Goal: Communication & Community: Share content

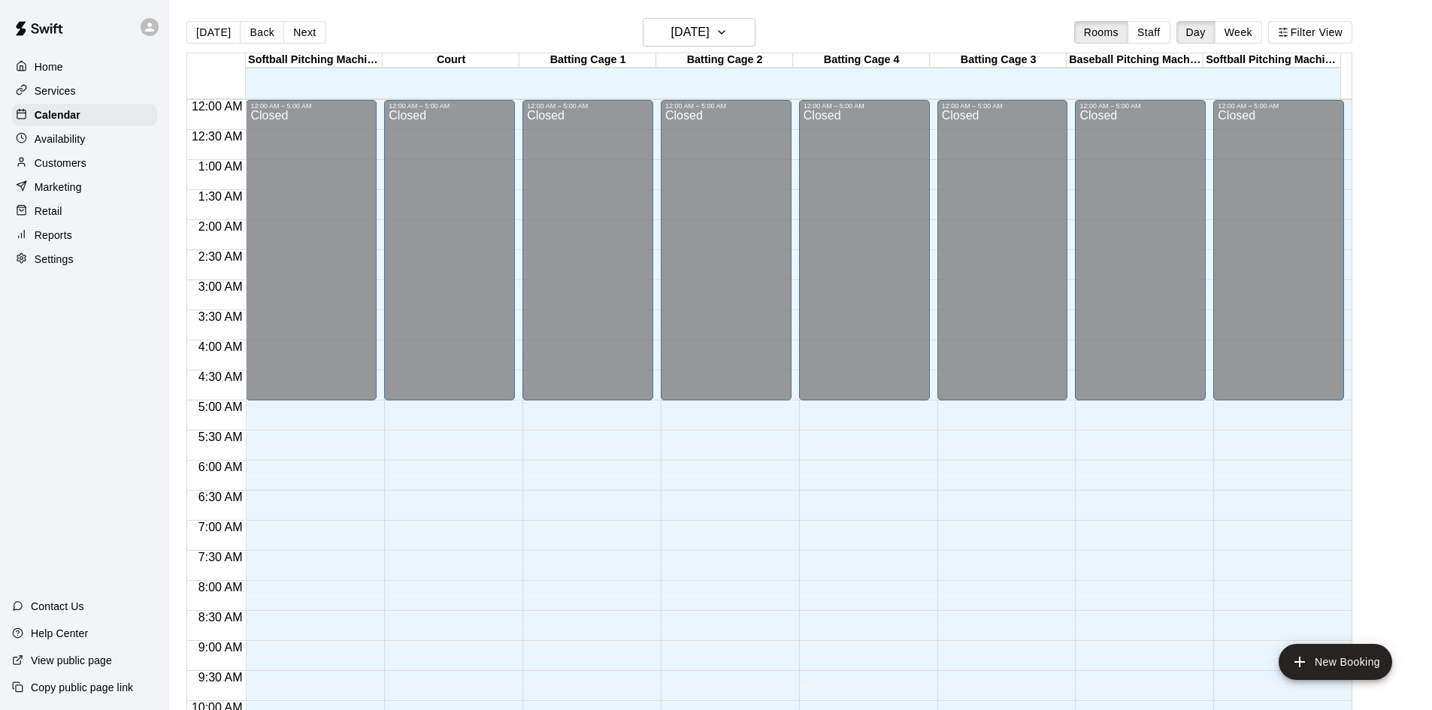
scroll to position [817, 0]
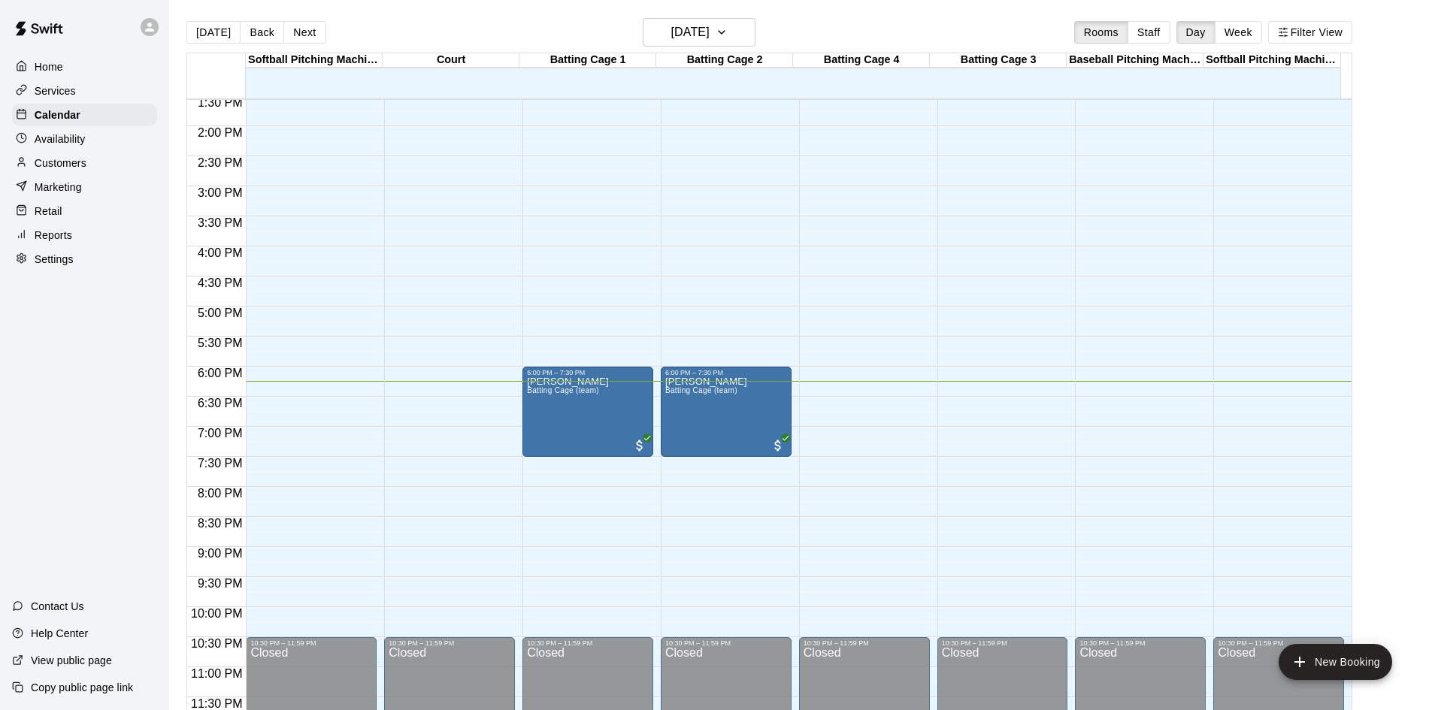
click at [110, 95] on div "Services" at bounding box center [84, 91] width 145 height 23
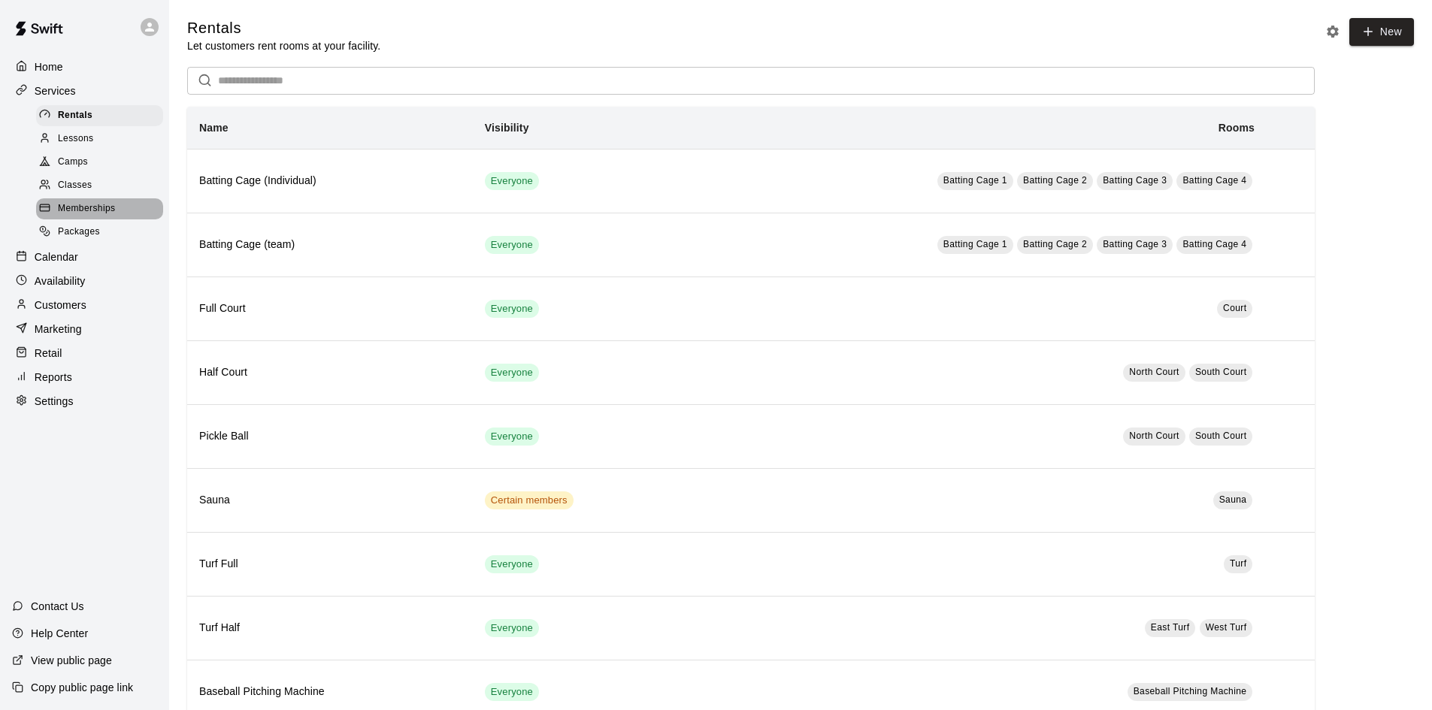
click at [77, 210] on span "Memberships" at bounding box center [86, 208] width 57 height 15
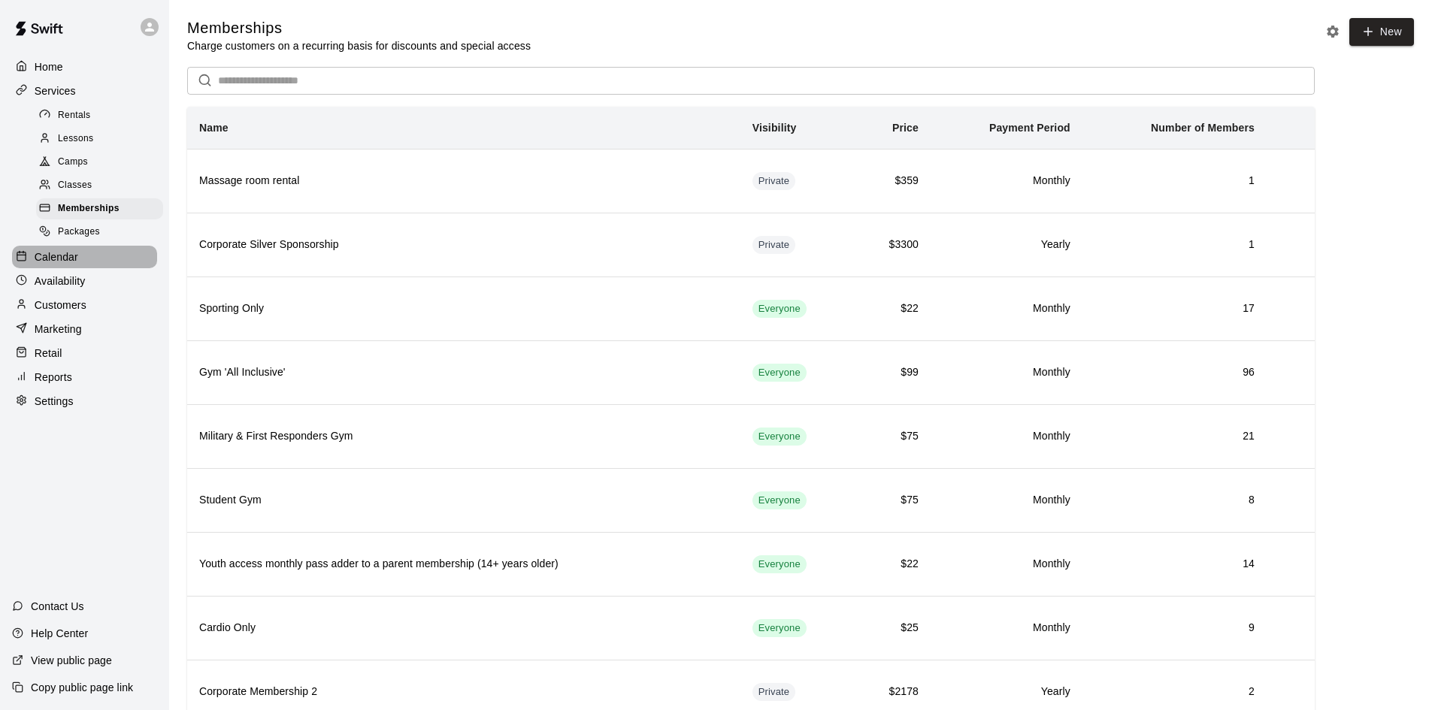
click at [51, 262] on p "Calendar" at bounding box center [57, 257] width 44 height 15
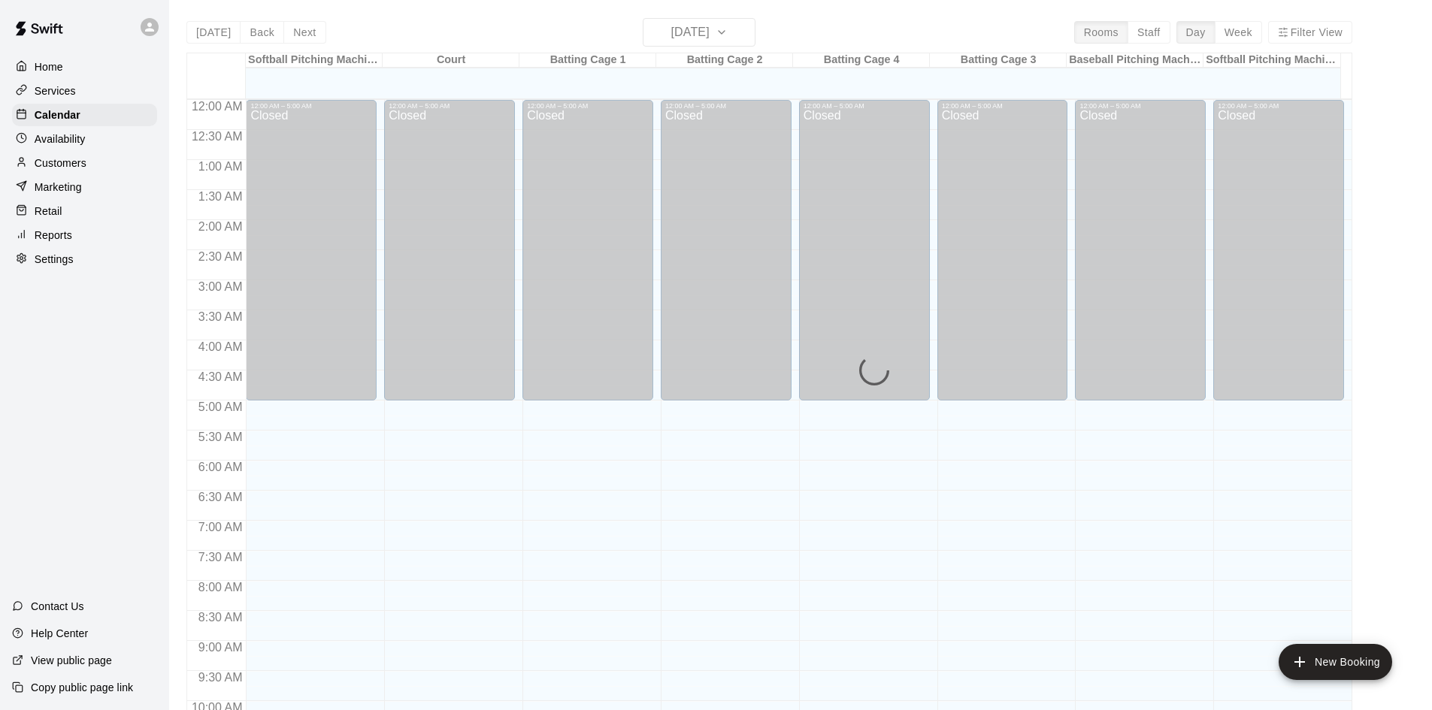
scroll to position [771, 0]
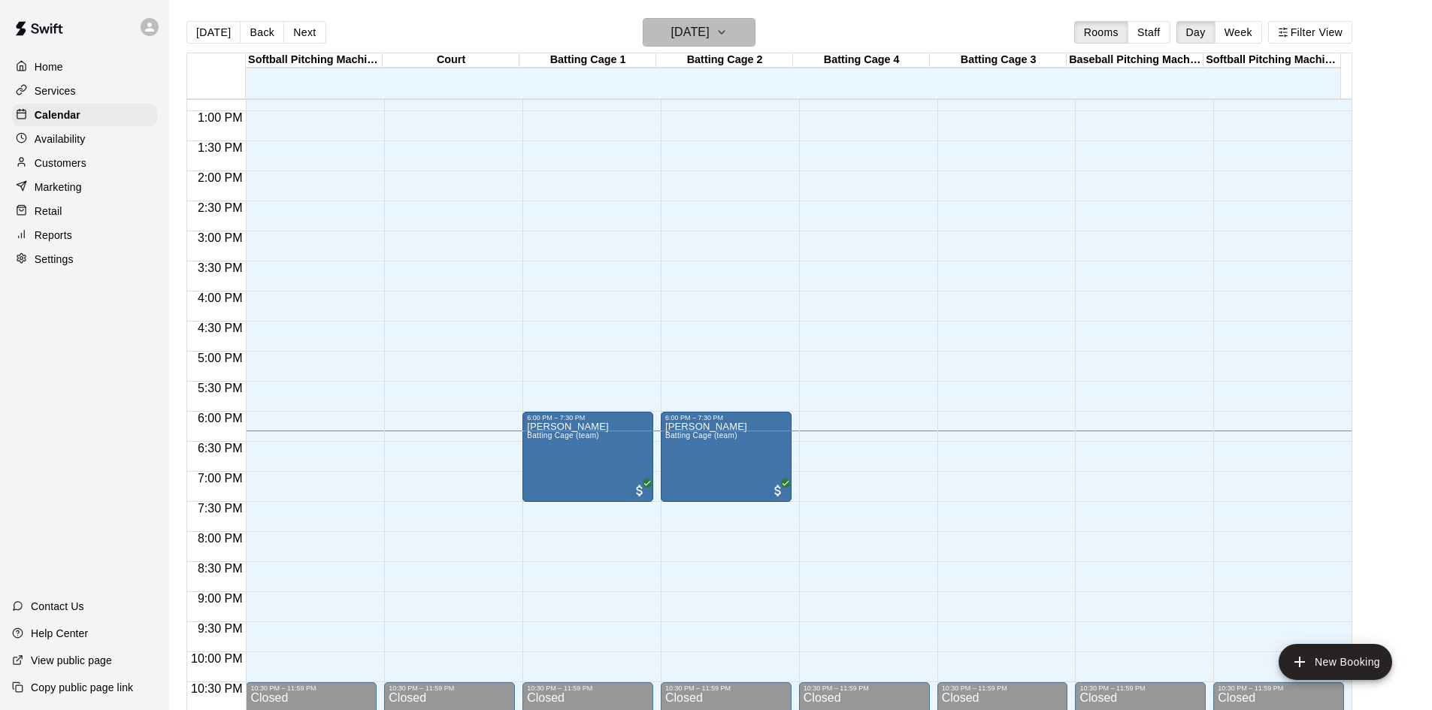
click at [710, 39] on h6 "Tuesday Aug 12" at bounding box center [690, 32] width 38 height 21
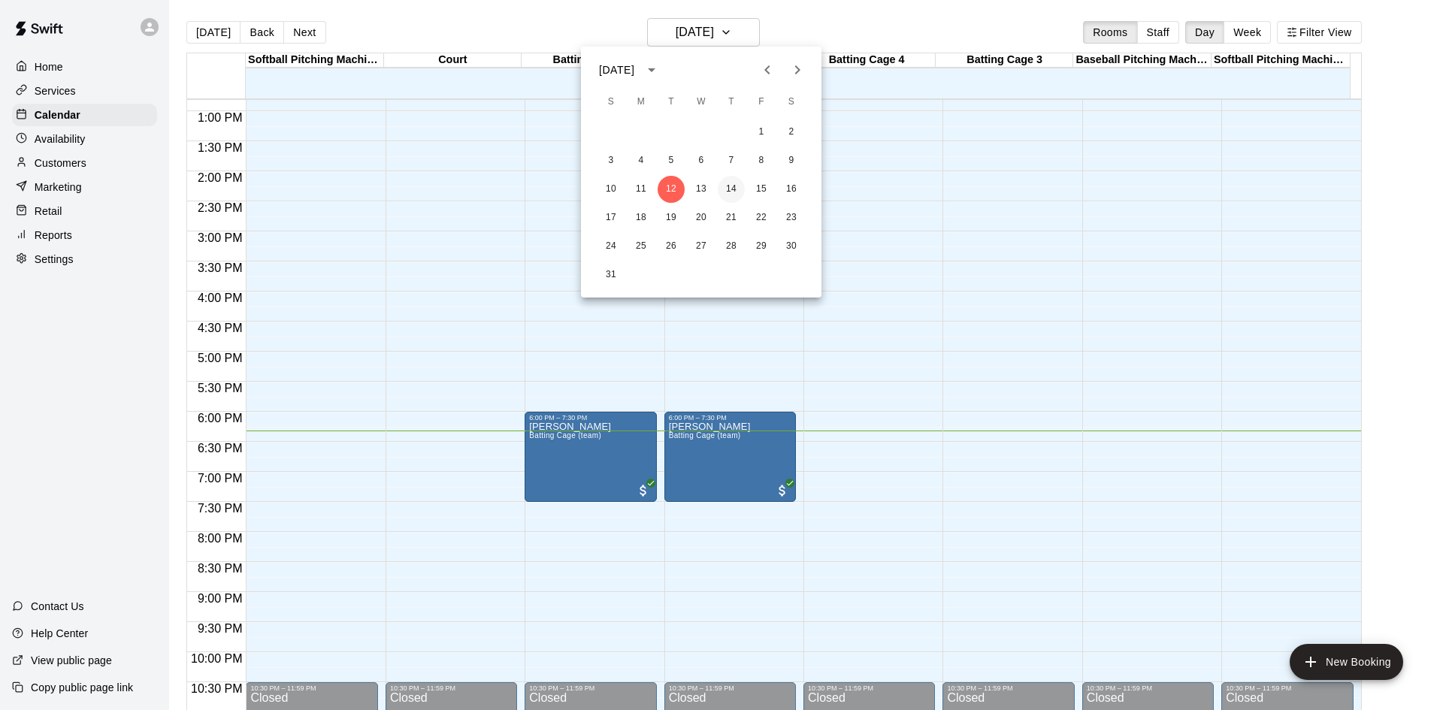
click at [738, 196] on button "14" at bounding box center [731, 189] width 27 height 27
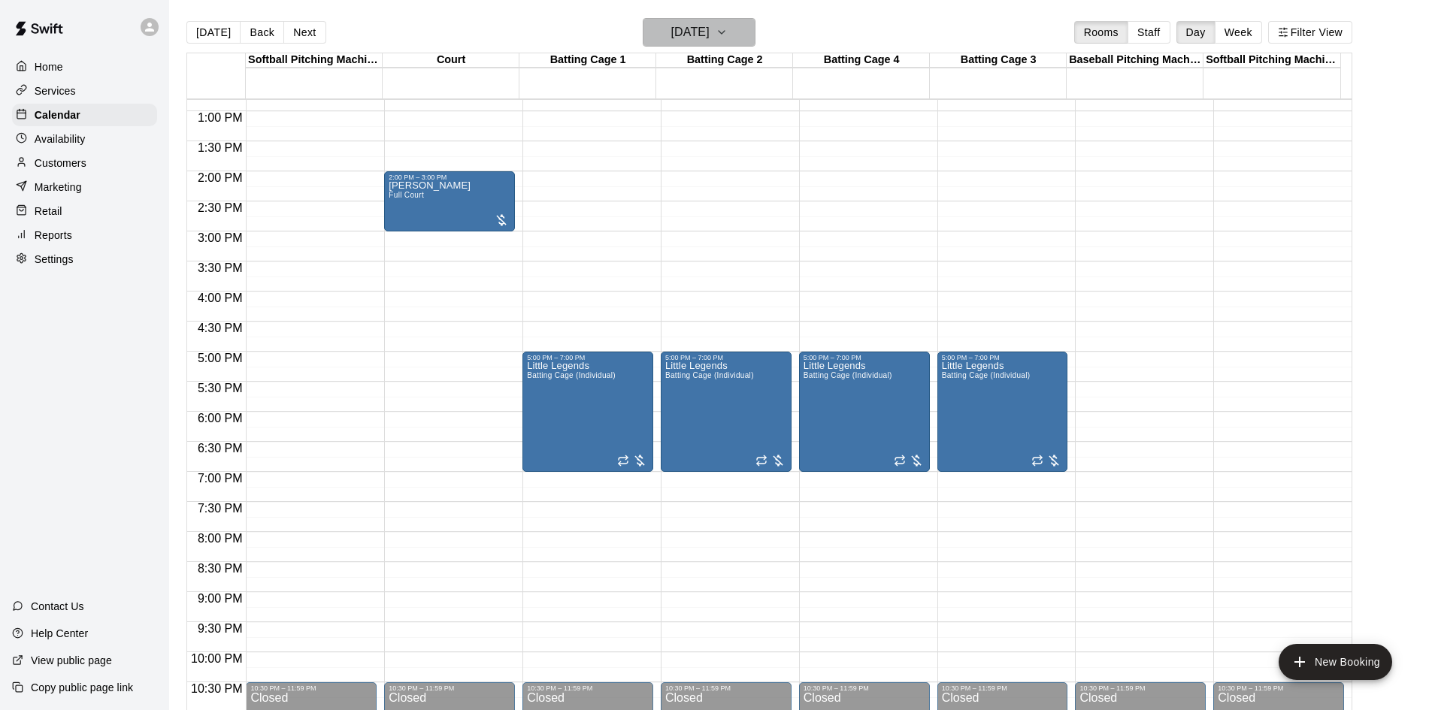
click at [680, 23] on h6 "Thursday Aug 14" at bounding box center [690, 32] width 38 height 21
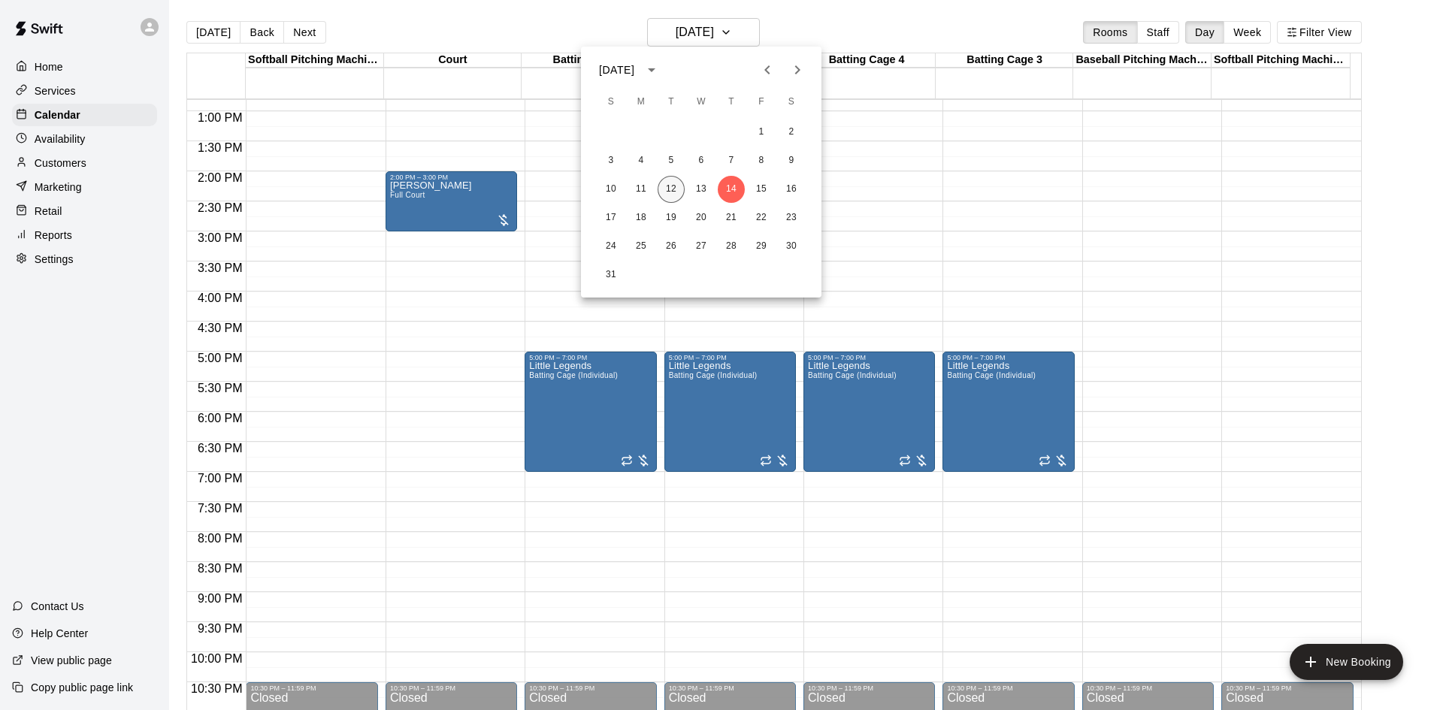
click at [671, 195] on button "12" at bounding box center [671, 189] width 27 height 27
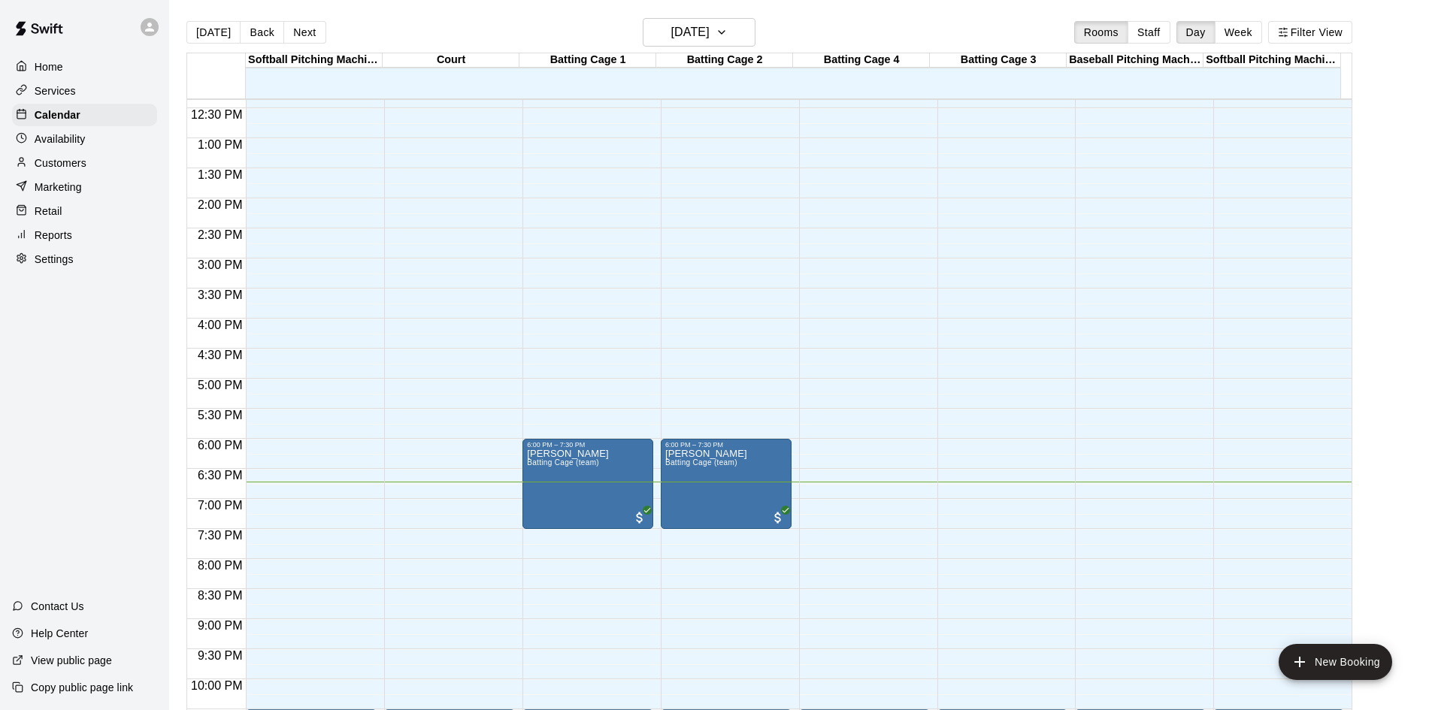
scroll to position [817, 0]
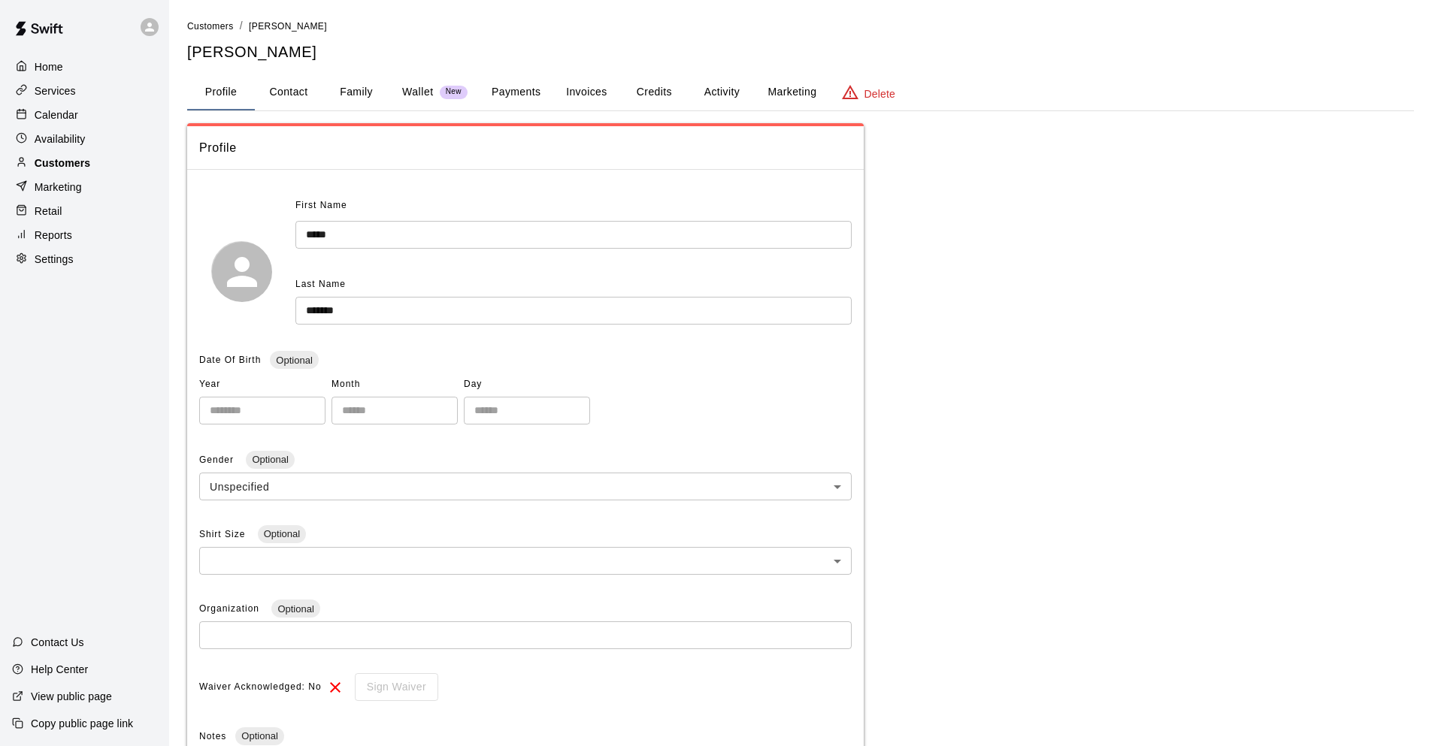
click at [94, 172] on div "Customers" at bounding box center [84, 163] width 145 height 23
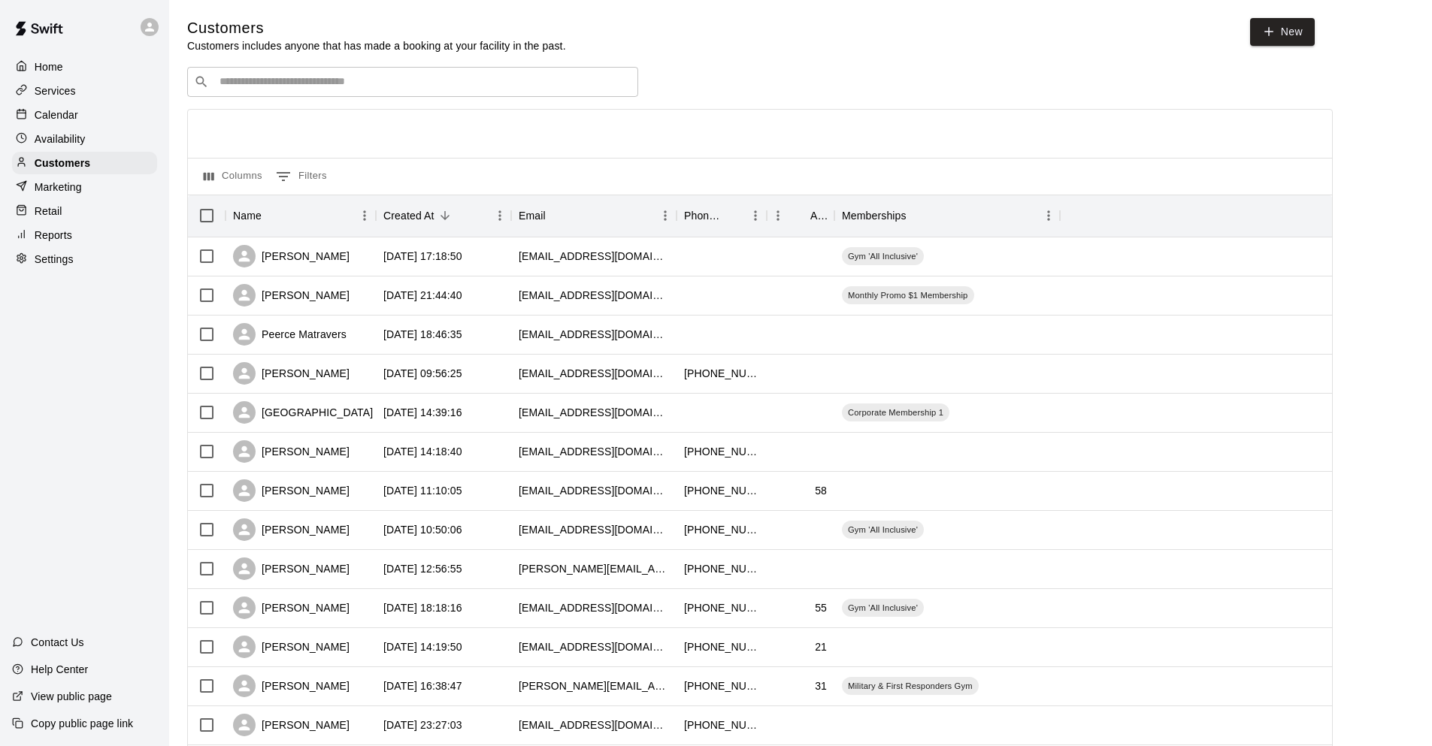
click at [287, 92] on div "​ ​" at bounding box center [412, 82] width 451 height 30
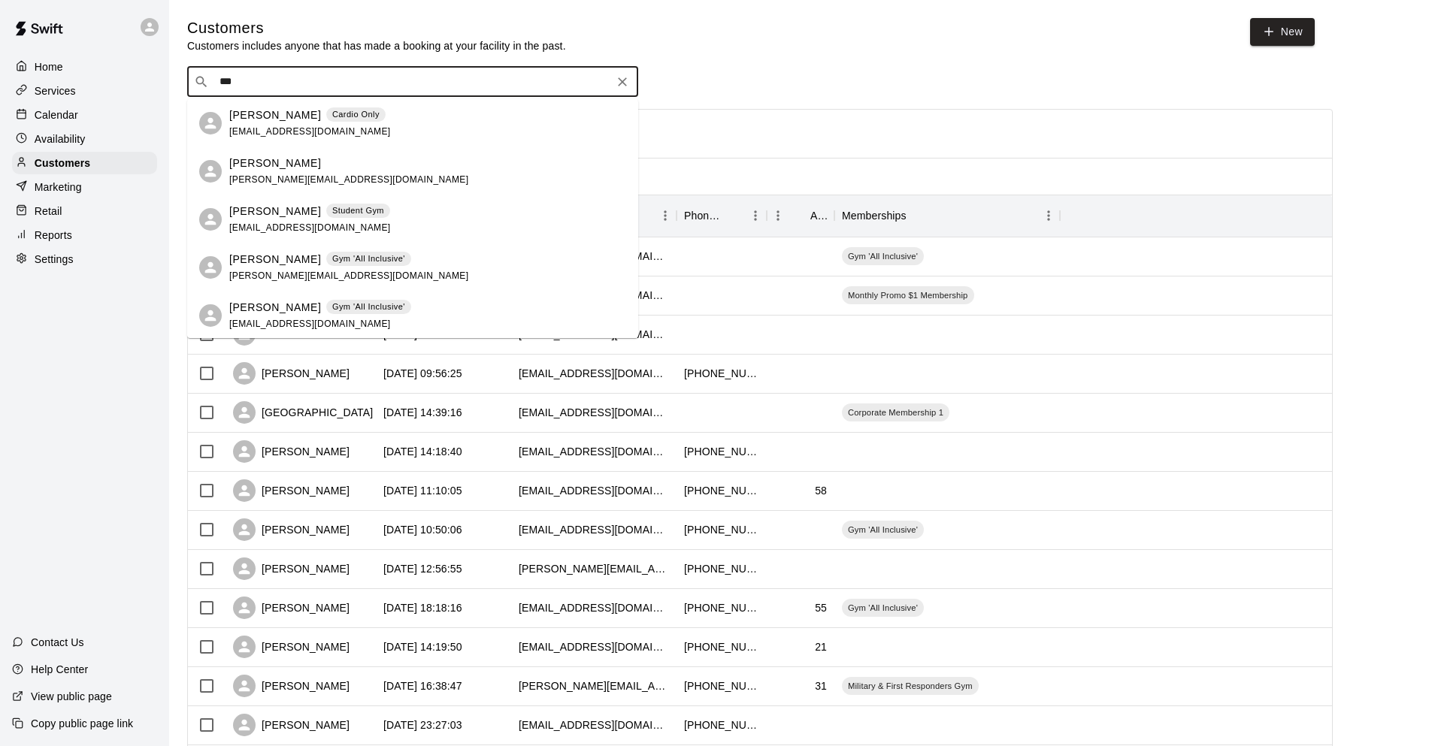
type input "****"
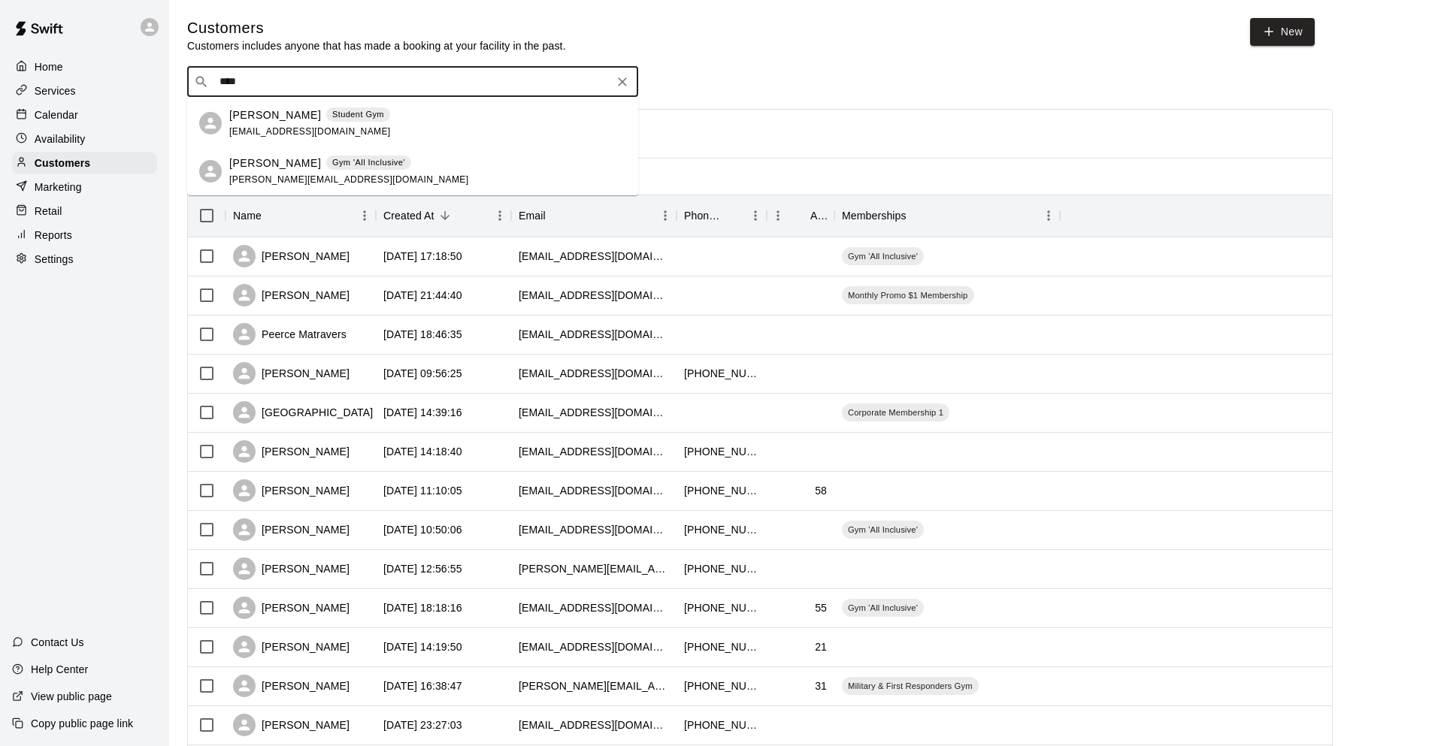
click at [289, 132] on span "tybsmart@icloud.com" at bounding box center [310, 131] width 162 height 11
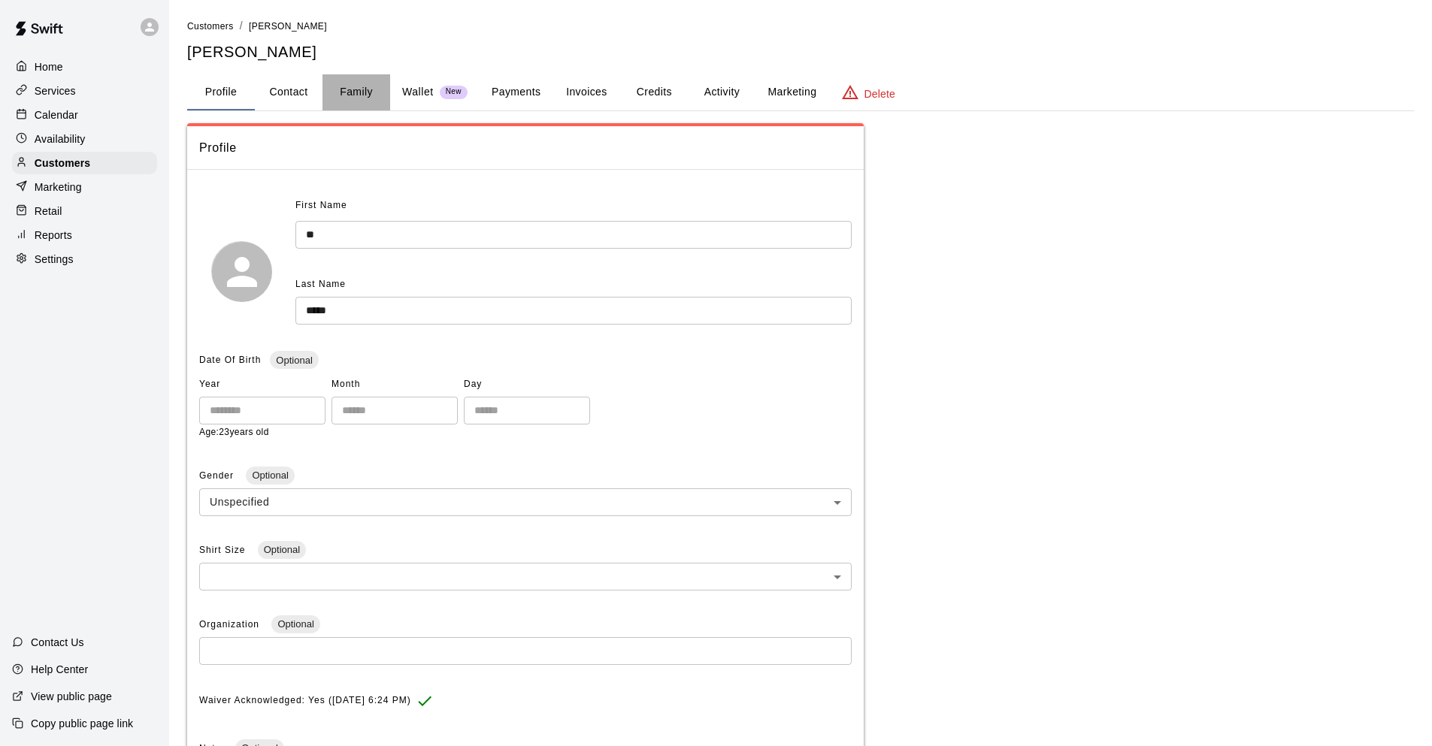
click at [352, 98] on button "Family" at bounding box center [356, 92] width 68 height 36
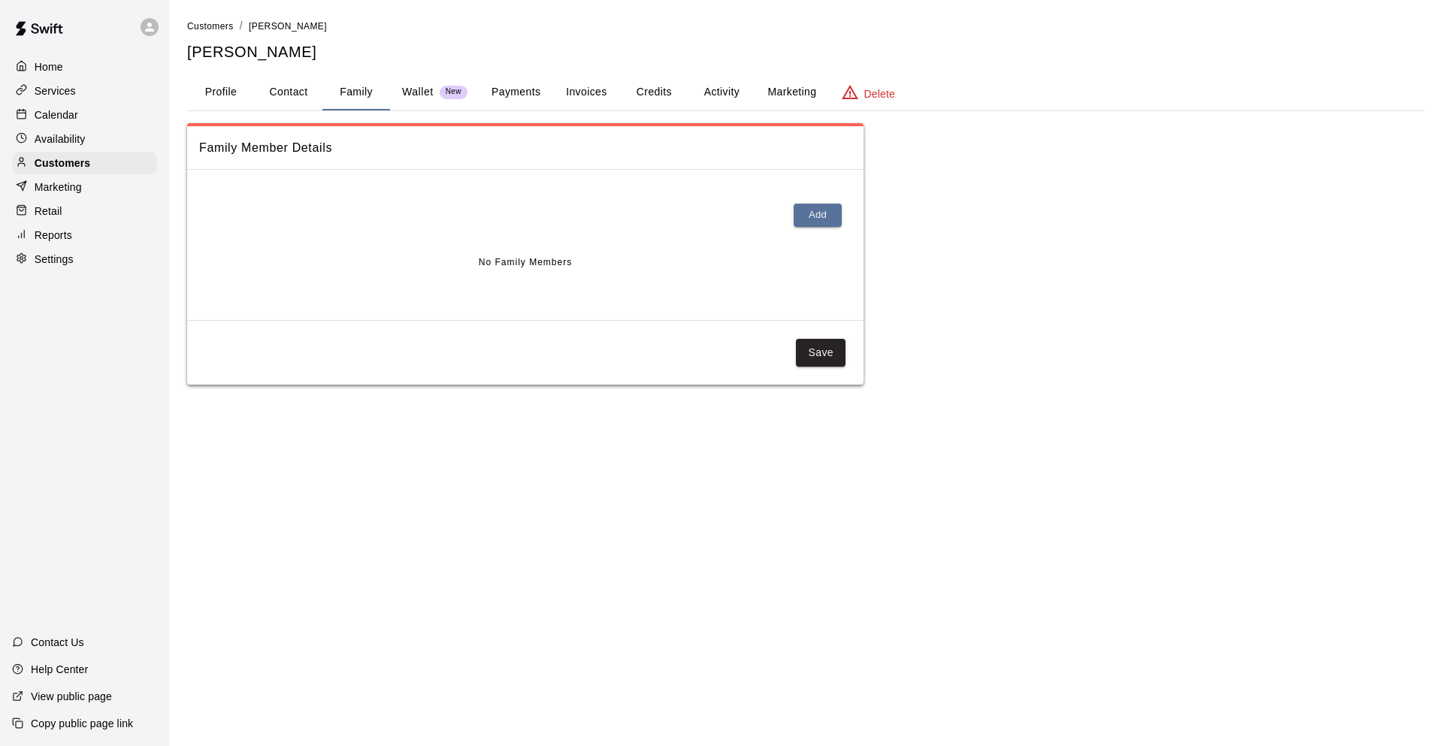
click at [297, 91] on button "Contact" at bounding box center [289, 92] width 68 height 36
select select "**"
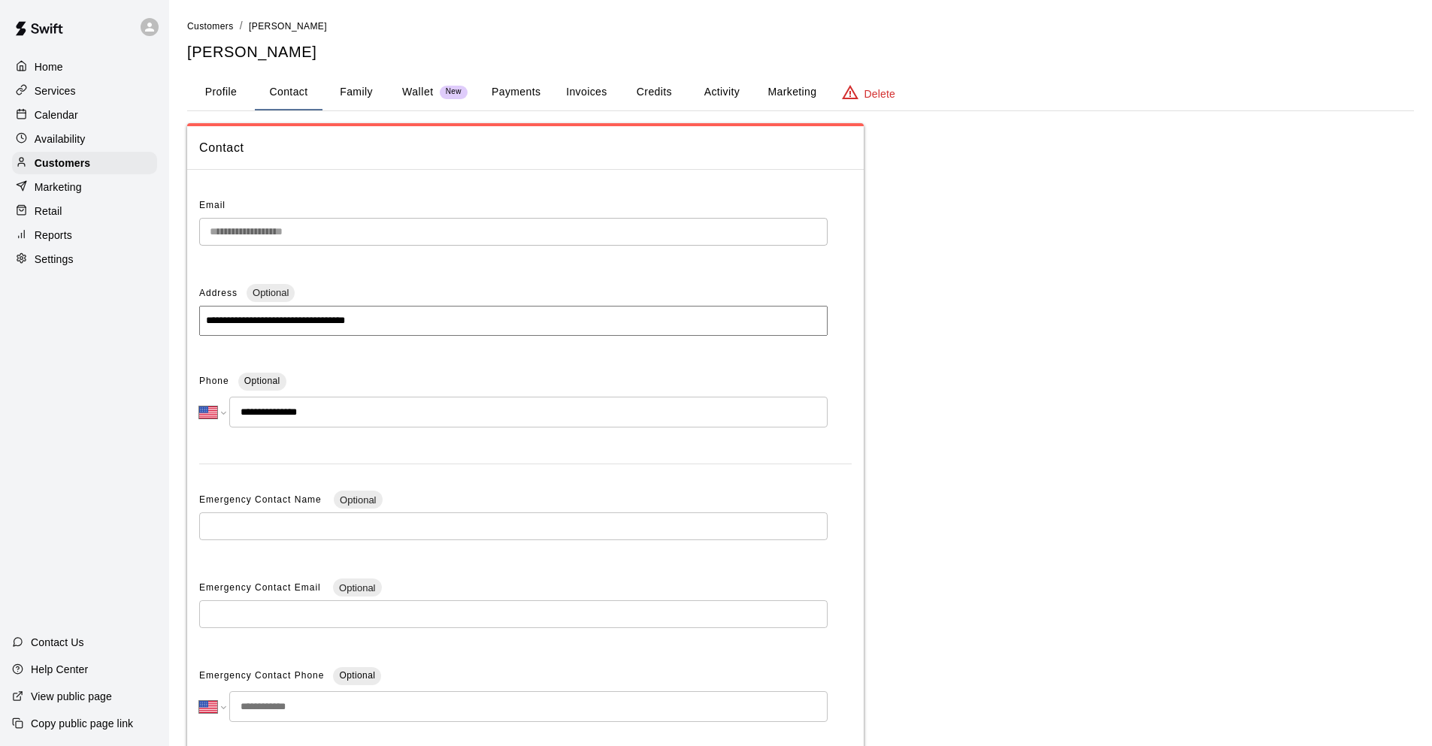
click at [96, 195] on div "Marketing" at bounding box center [84, 187] width 145 height 23
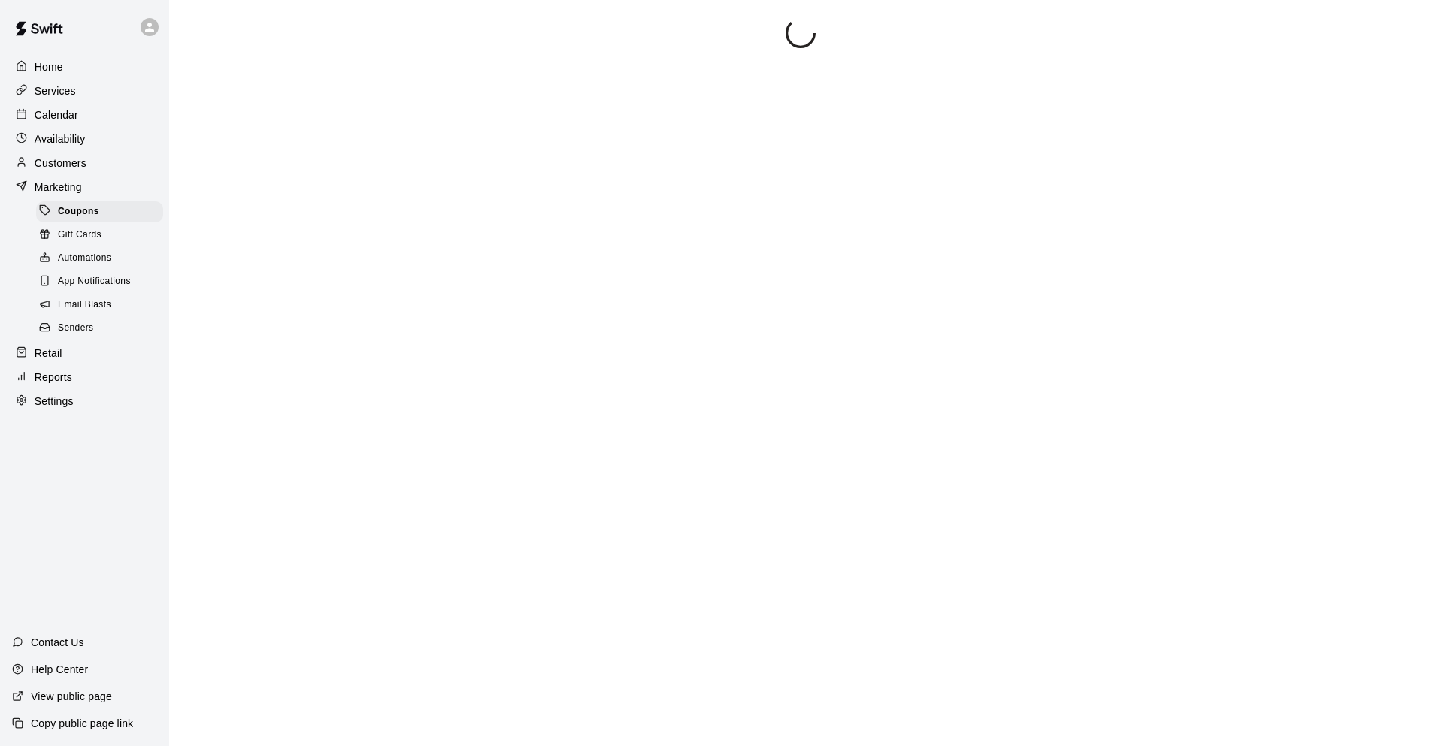
click at [89, 313] on span "Email Blasts" at bounding box center [84, 305] width 53 height 15
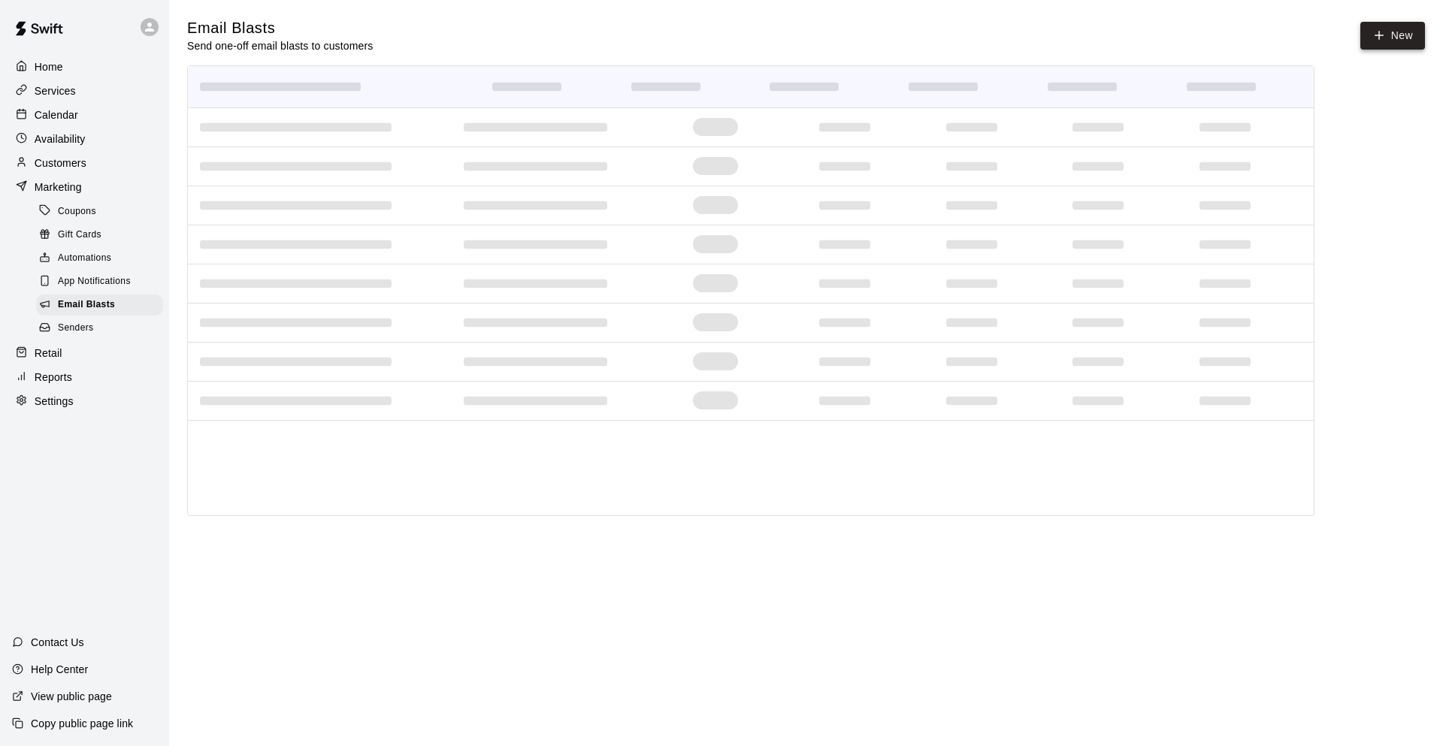
click at [1382, 32] on icon at bounding box center [1380, 36] width 14 height 14
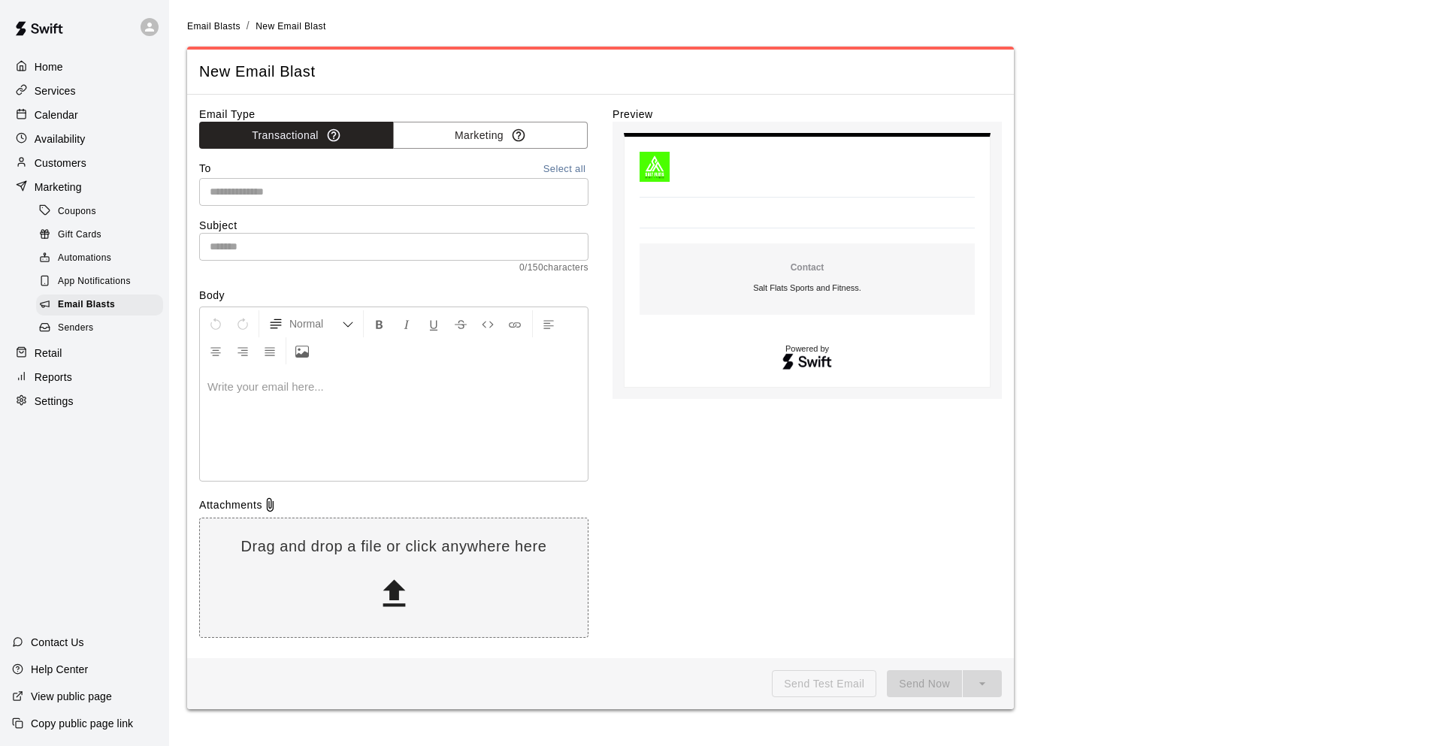
click at [444, 194] on input "text" at bounding box center [393, 192] width 378 height 19
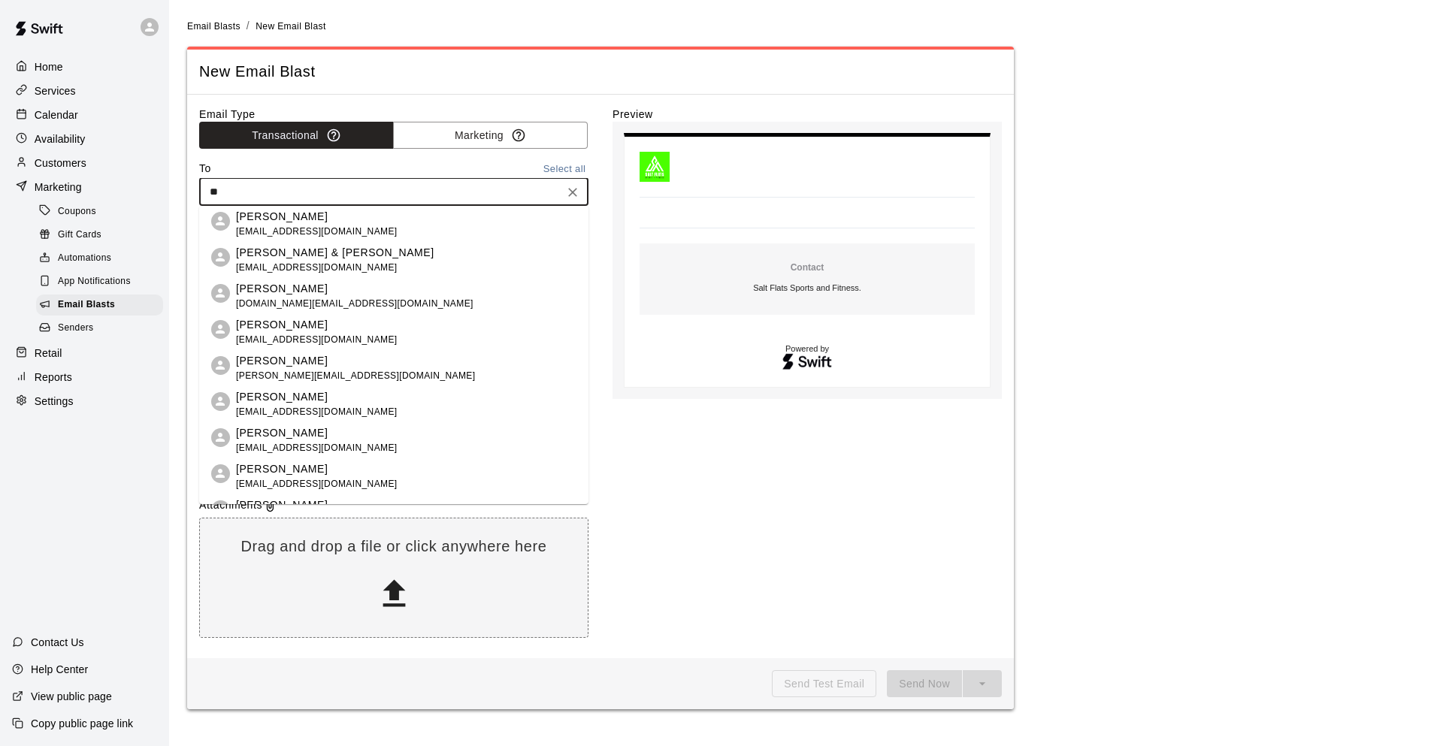
type input "**"
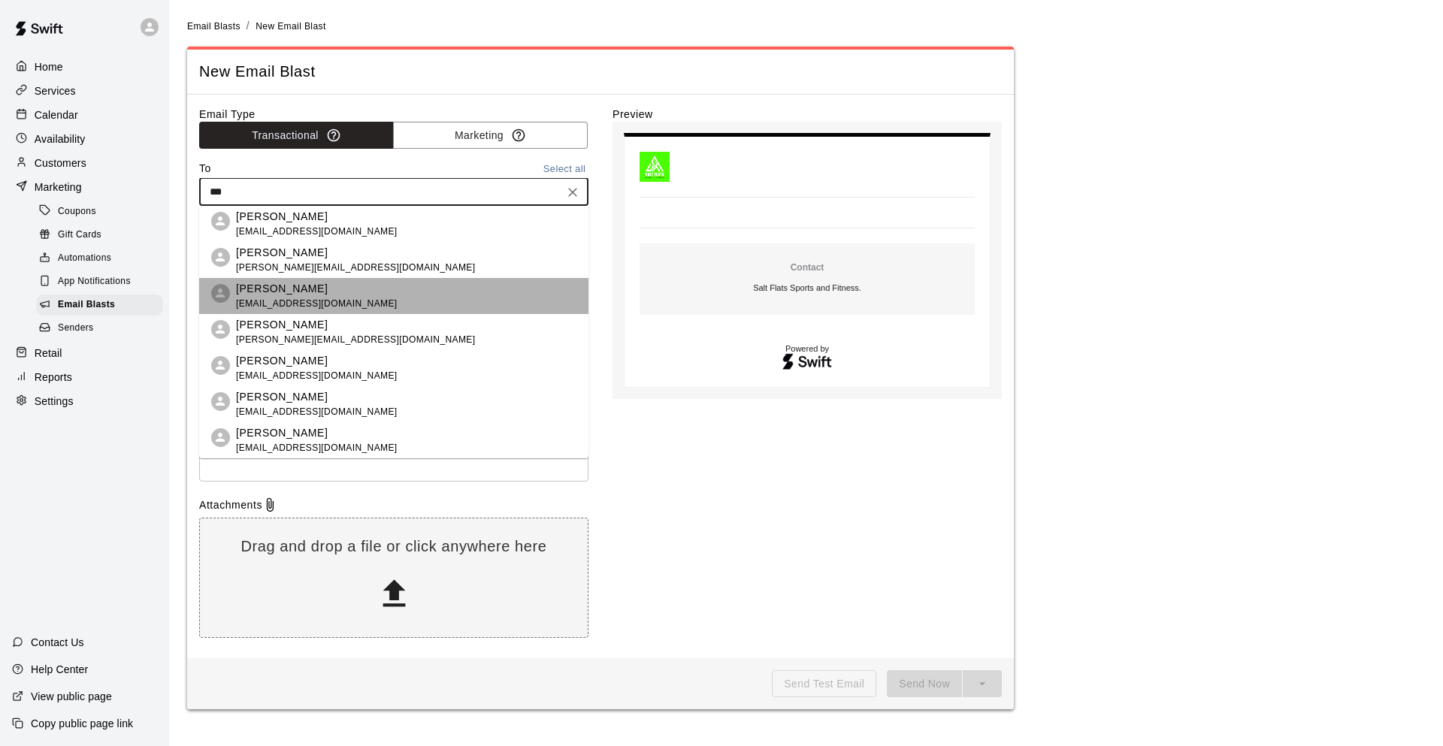
click at [347, 303] on li "[PERSON_NAME] [EMAIL_ADDRESS][DOMAIN_NAME]" at bounding box center [393, 296] width 389 height 36
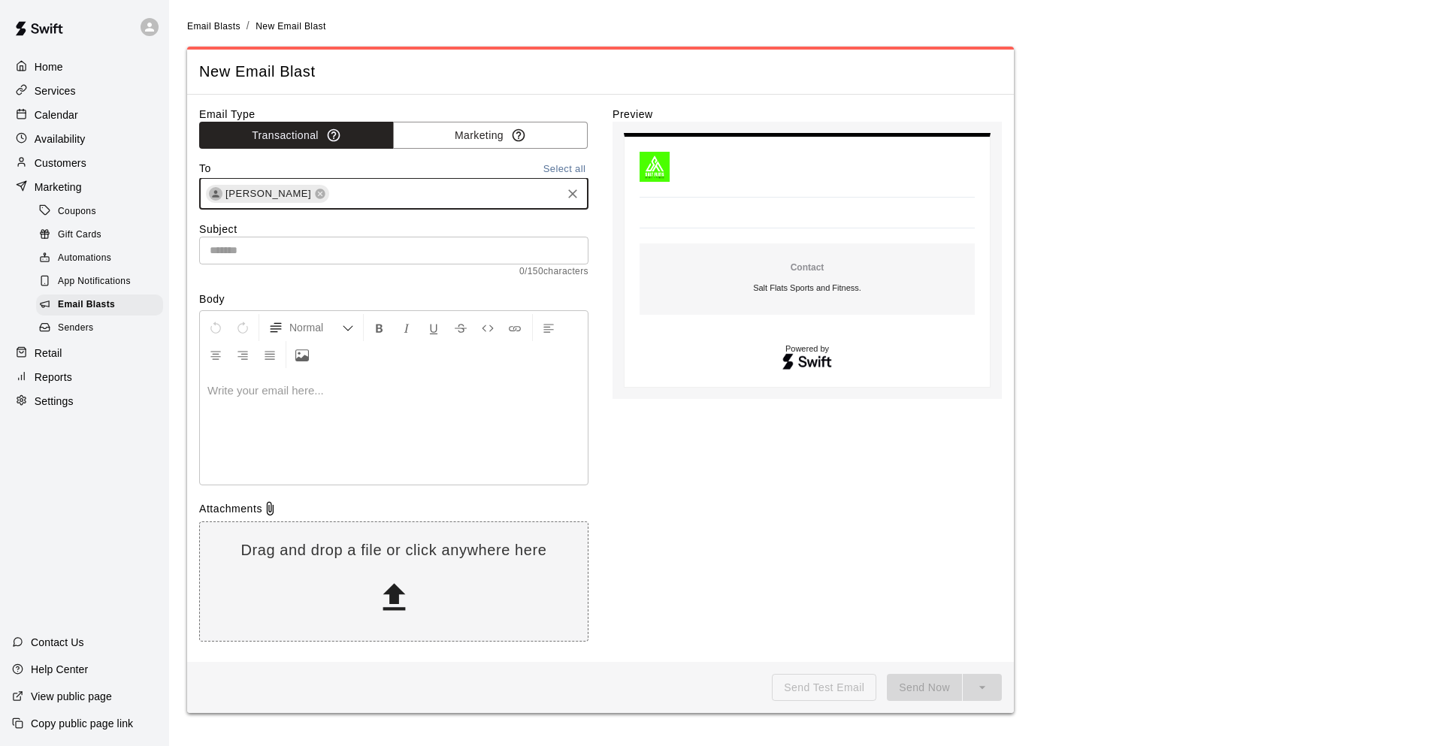
click at [347, 256] on input "text" at bounding box center [393, 251] width 389 height 28
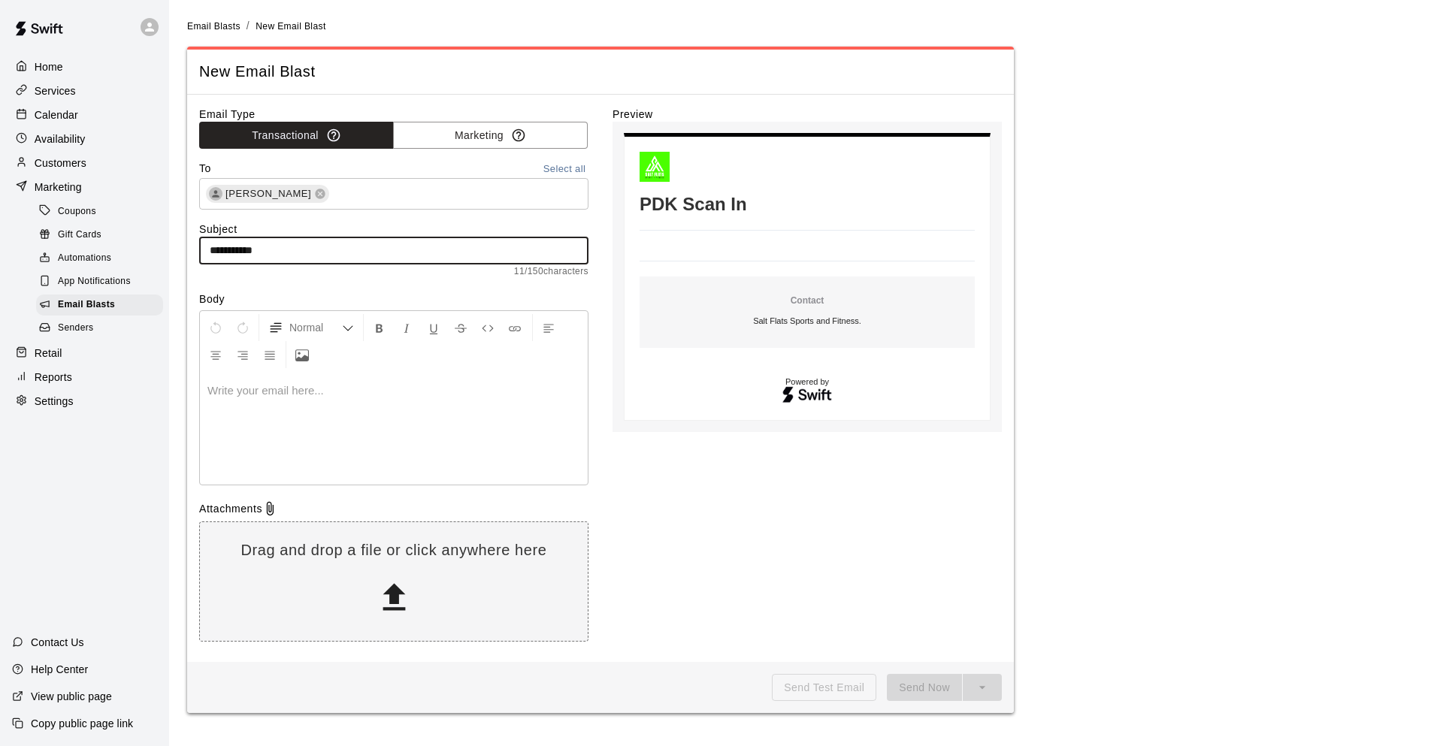
type input "**********"
click at [277, 400] on div at bounding box center [394, 428] width 388 height 113
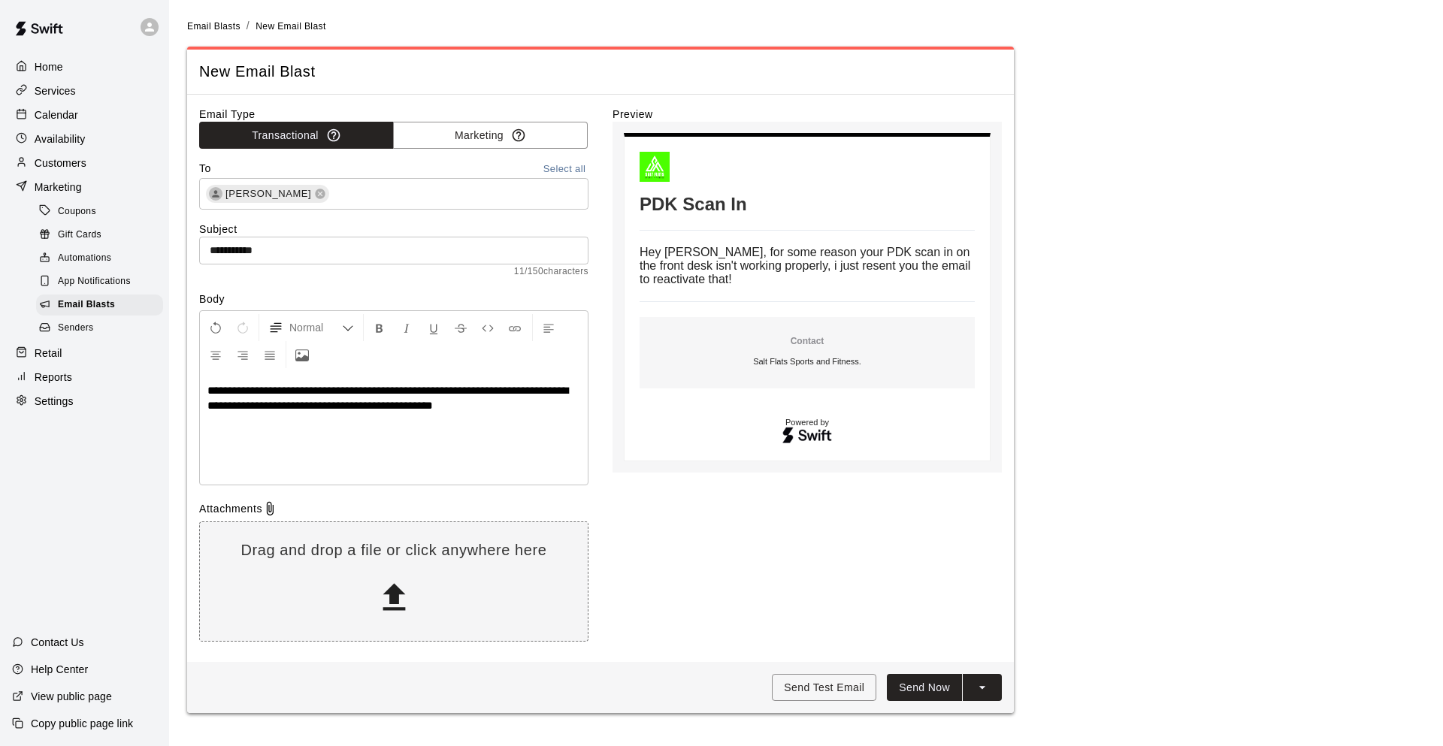
click at [918, 695] on button "Send Now" at bounding box center [924, 688] width 75 height 28
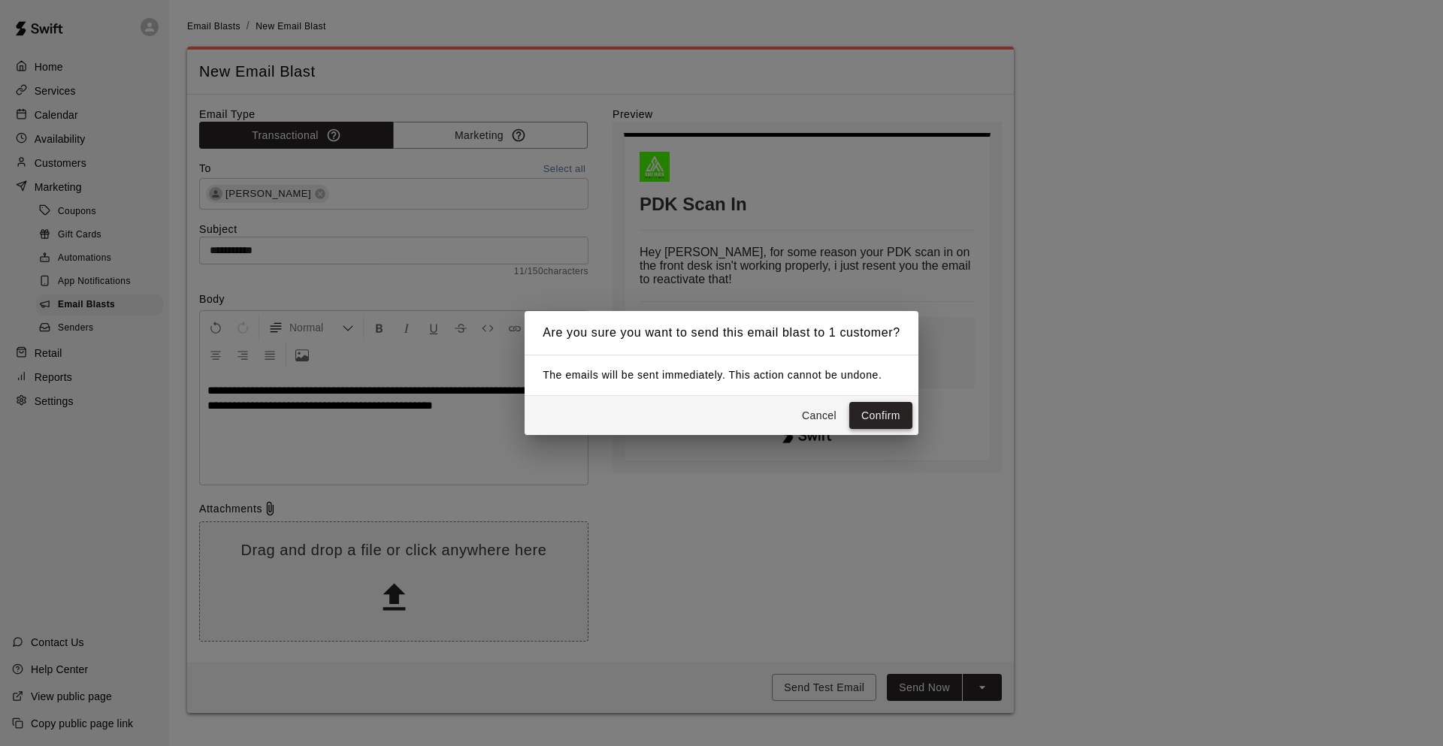
click at [876, 413] on button "Confirm" at bounding box center [880, 416] width 63 height 28
